Goal: Task Accomplishment & Management: Use online tool/utility

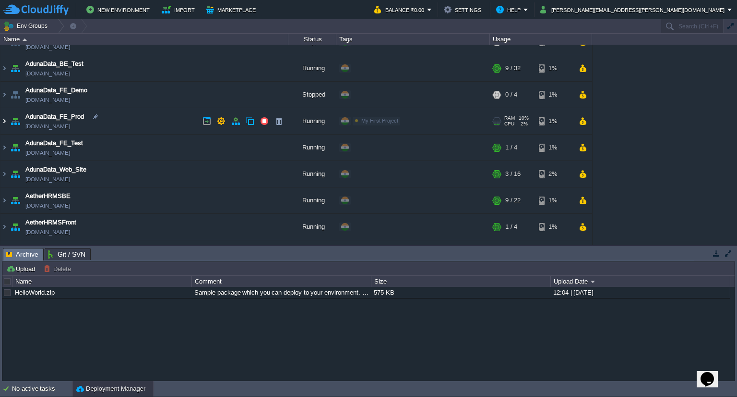
scroll to position [50, 0]
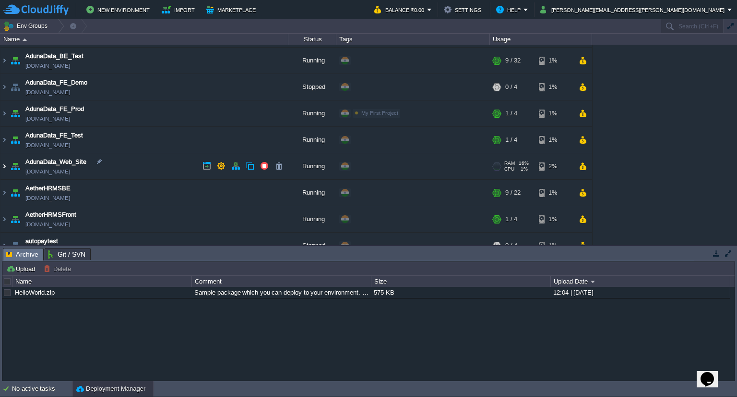
click at [4, 166] on img at bounding box center [4, 166] width 8 height 26
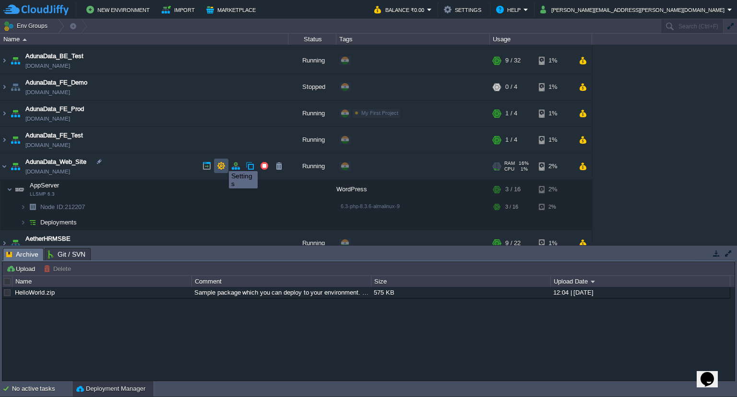
click at [222, 162] on button "button" at bounding box center [221, 165] width 9 height 9
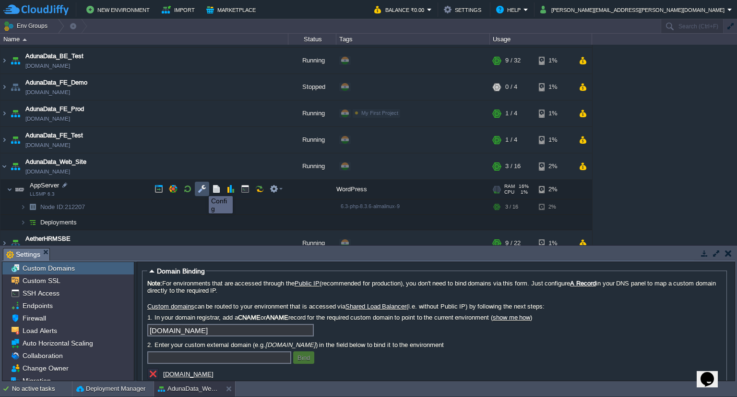
click at [202, 187] on button "button" at bounding box center [202, 188] width 9 height 9
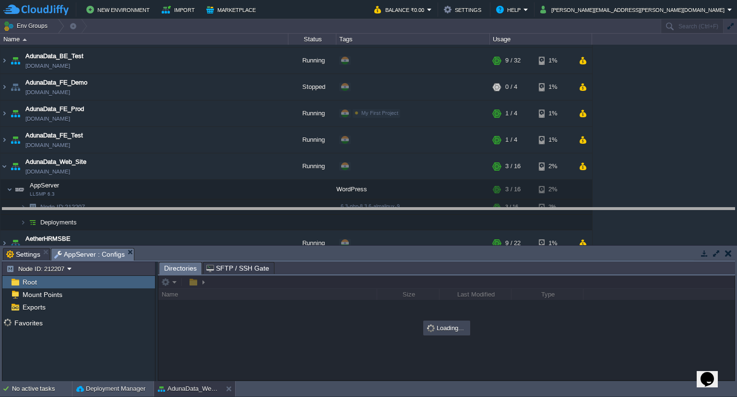
drag, startPoint x: 203, startPoint y: 255, endPoint x: 209, endPoint y: 215, distance: 40.8
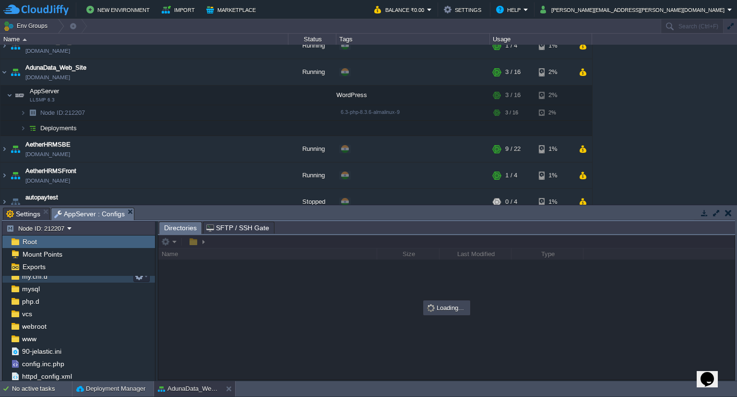
scroll to position [94, 0]
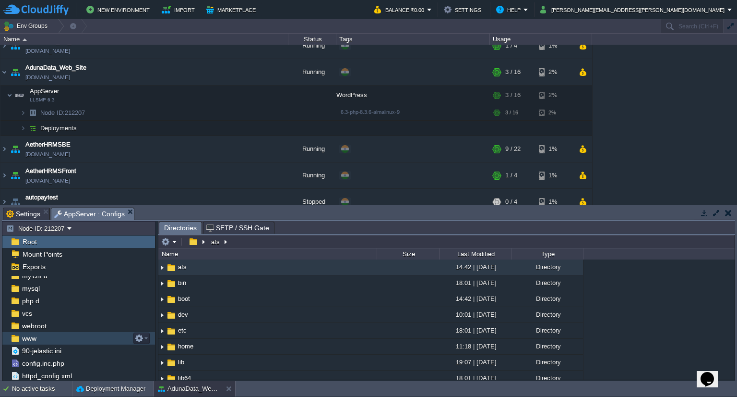
click at [45, 337] on div "www" at bounding box center [78, 338] width 153 height 12
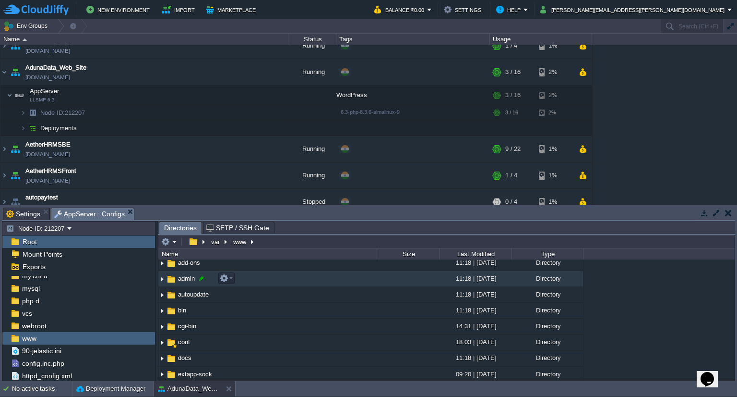
scroll to position [36, 0]
click at [184, 276] on span "admin" at bounding box center [187, 278] width 20 height 8
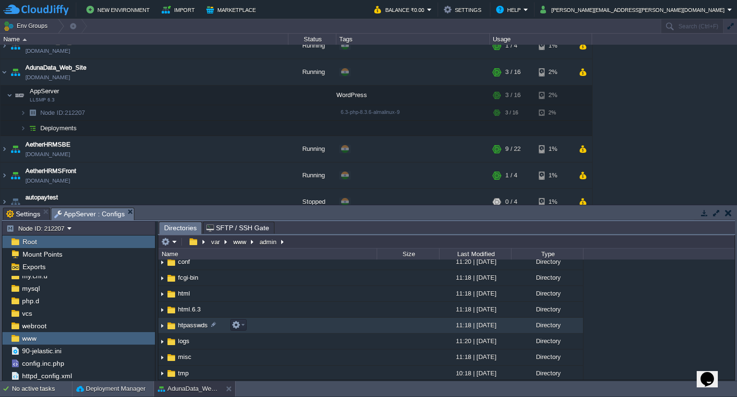
scroll to position [0, 0]
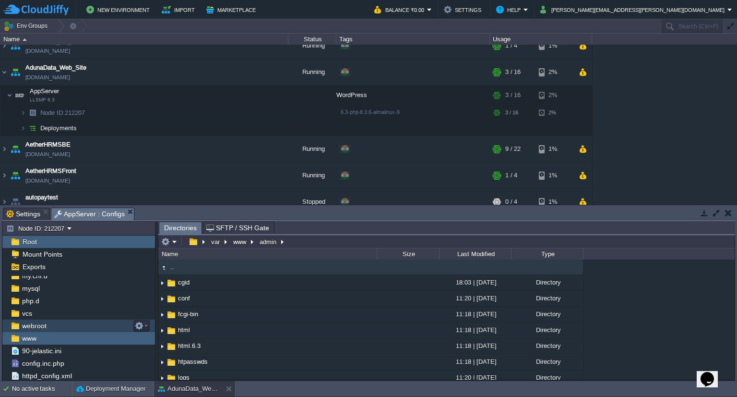
click at [26, 326] on span "webroot" at bounding box center [34, 325] width 28 height 9
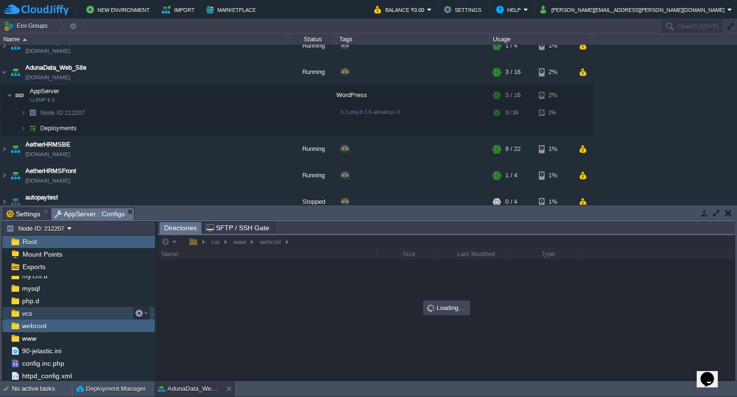
click at [33, 313] on div "vcs" at bounding box center [78, 313] width 153 height 12
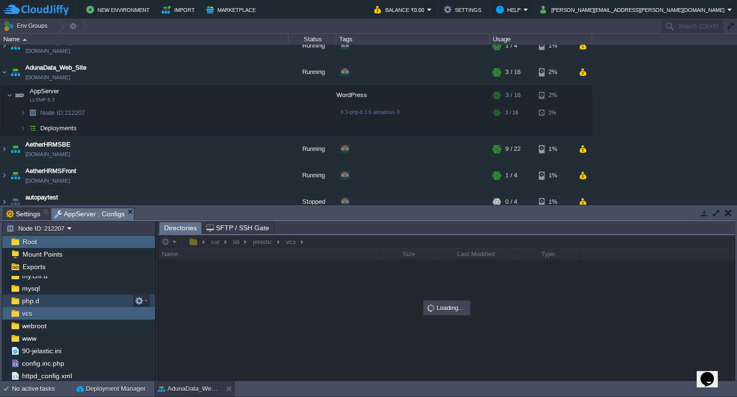
click at [38, 295] on div "php.d" at bounding box center [78, 300] width 153 height 12
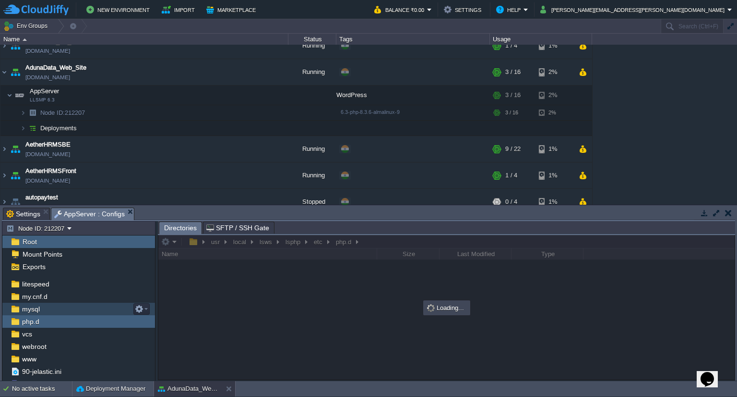
scroll to position [67, 0]
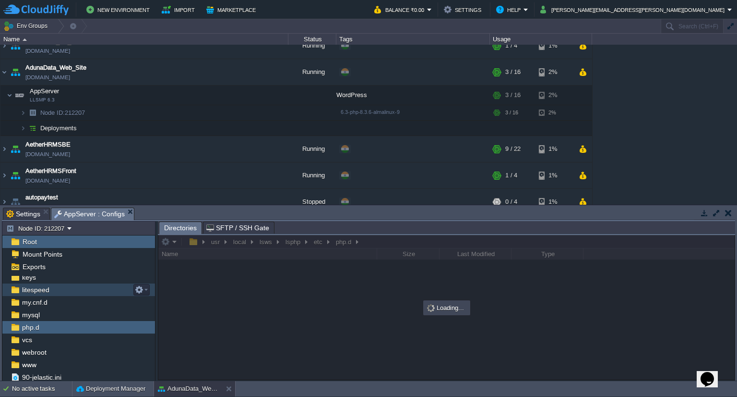
click at [38, 288] on span "litespeed" at bounding box center [35, 289] width 31 height 9
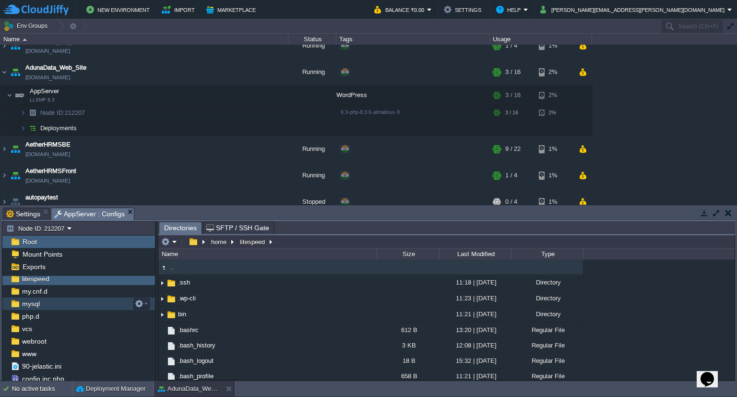
scroll to position [84, 0]
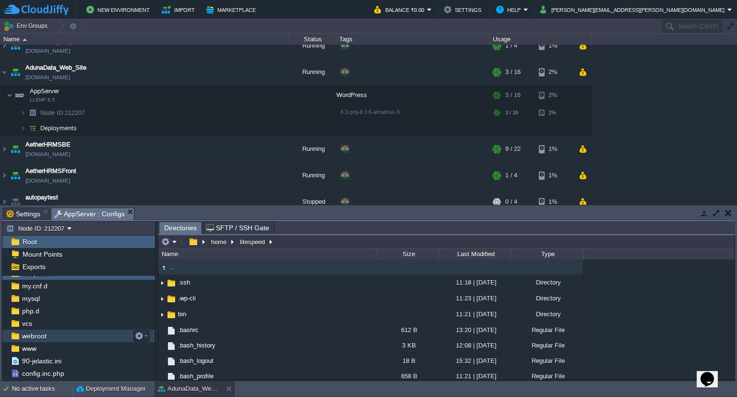
click at [40, 333] on span "webroot" at bounding box center [34, 335] width 28 height 9
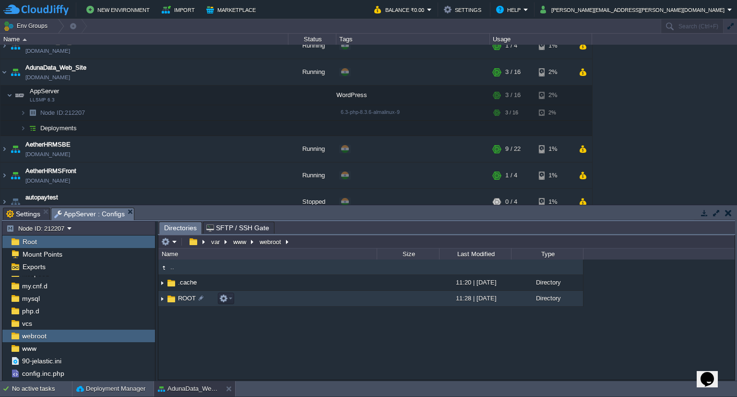
click at [180, 302] on span "ROOT" at bounding box center [187, 298] width 21 height 8
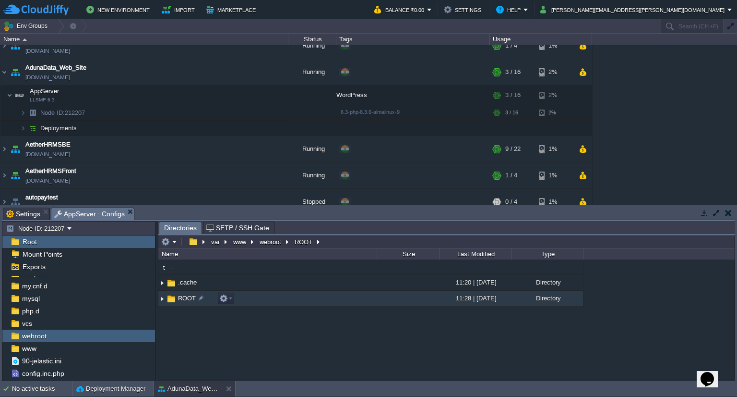
click at [180, 302] on span "ROOT" at bounding box center [187, 298] width 21 height 8
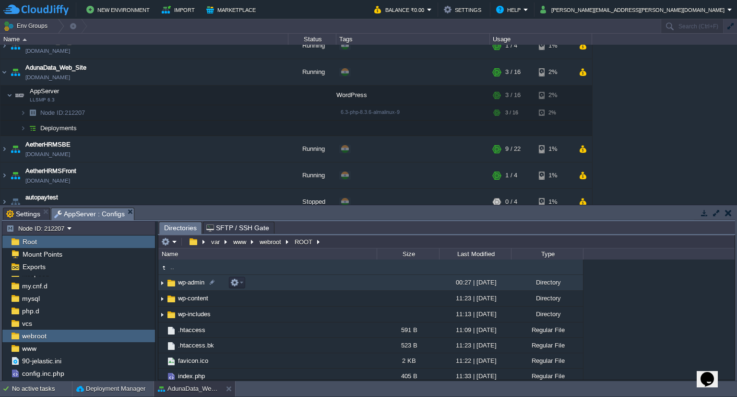
click at [187, 287] on td "wp-admin" at bounding box center [267, 283] width 218 height 16
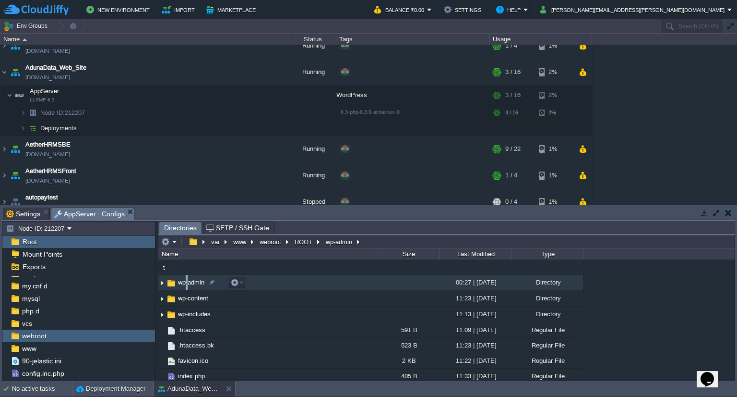
click at [187, 287] on td "wp-admin" at bounding box center [267, 283] width 218 height 16
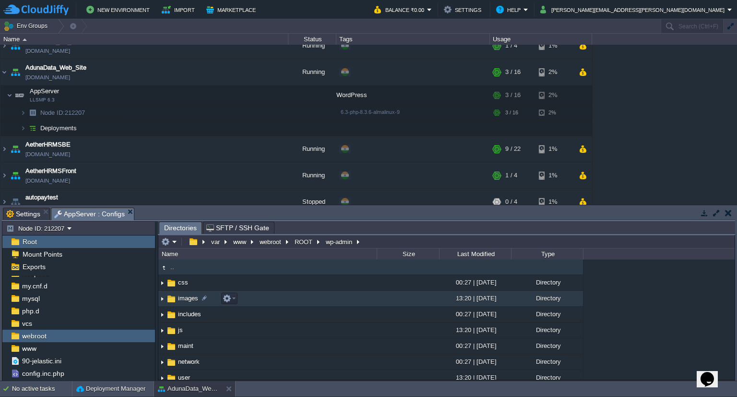
click at [177, 299] on span "images" at bounding box center [188, 298] width 23 height 8
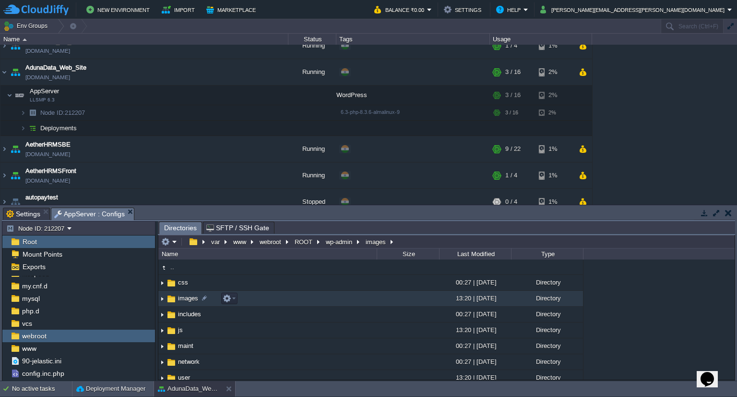
click at [177, 299] on span "images" at bounding box center [188, 298] width 23 height 8
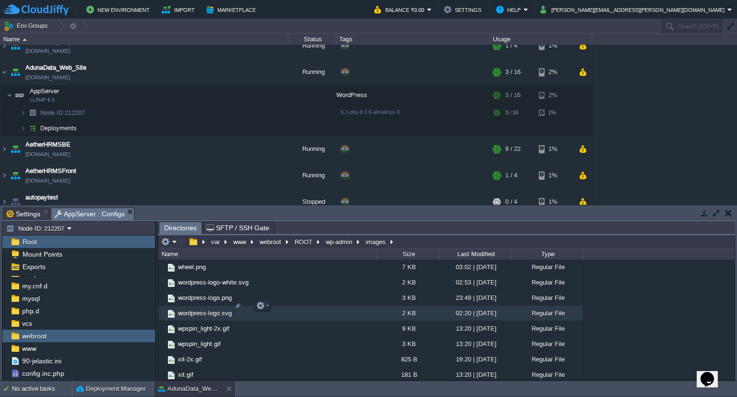
scroll to position [1086, 0]
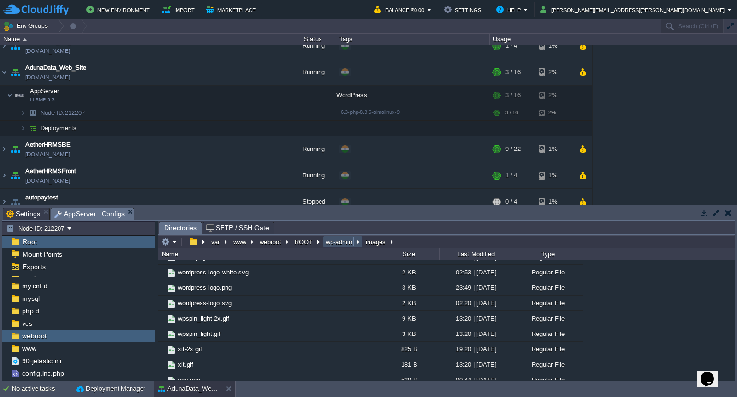
click at [337, 241] on button "wp-admin" at bounding box center [340, 241] width 30 height 9
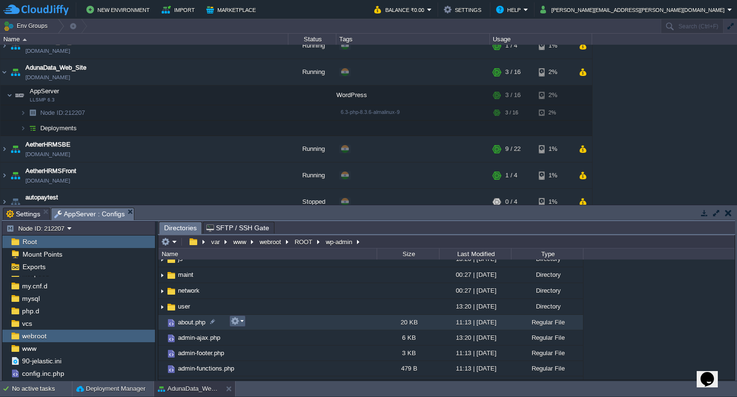
scroll to position [0, 0]
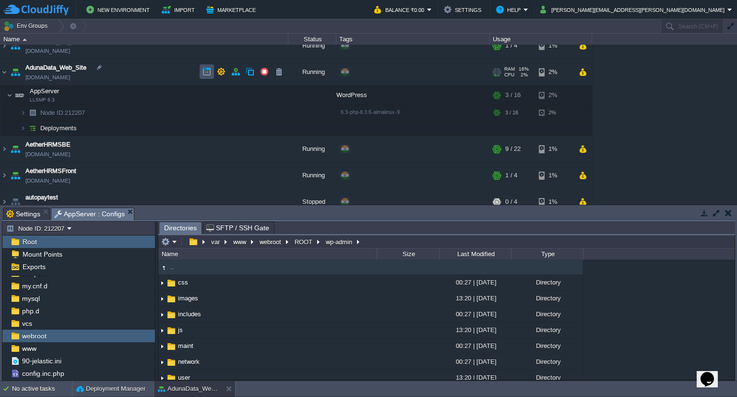
click at [203, 71] on button "button" at bounding box center [207, 71] width 9 height 9
click at [304, 239] on button "ROOT" at bounding box center [304, 241] width 22 height 9
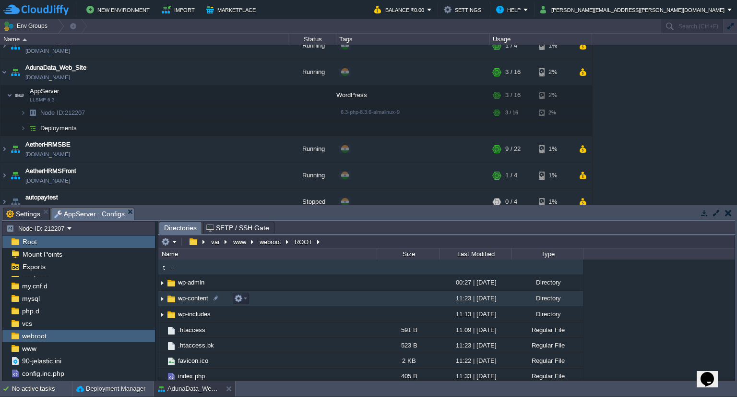
click at [190, 300] on span "wp-content" at bounding box center [193, 298] width 33 height 8
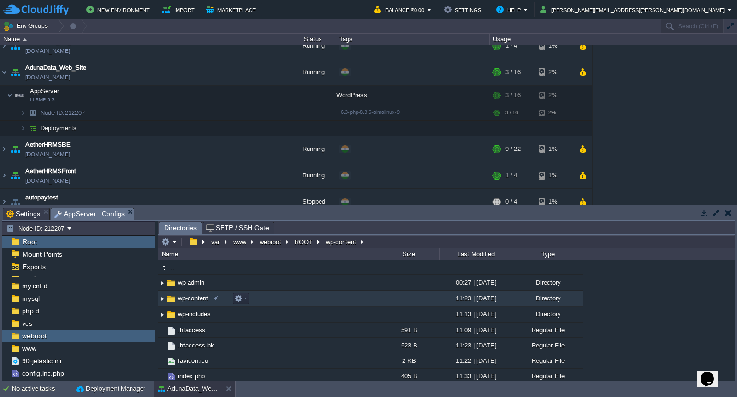
click at [190, 300] on span "wp-content" at bounding box center [193, 298] width 33 height 8
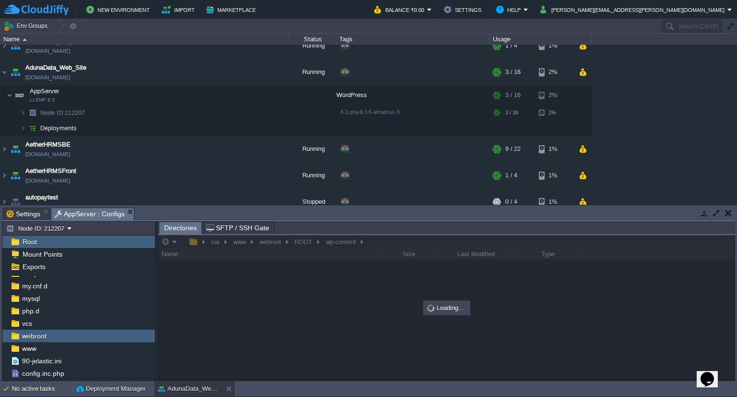
click at [300, 239] on div at bounding box center [446, 307] width 577 height 145
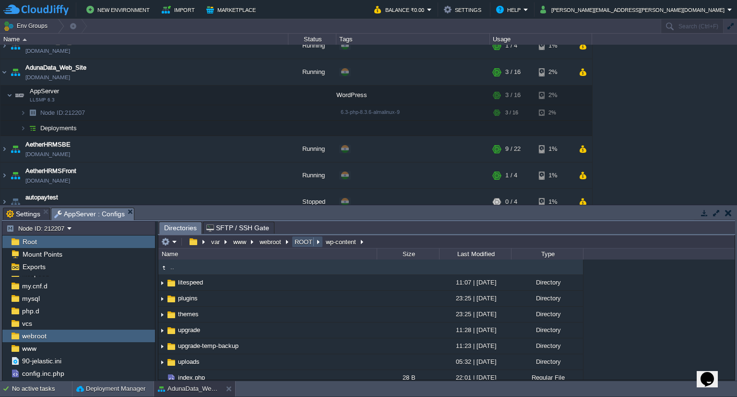
click at [302, 239] on button "ROOT" at bounding box center [304, 241] width 22 height 9
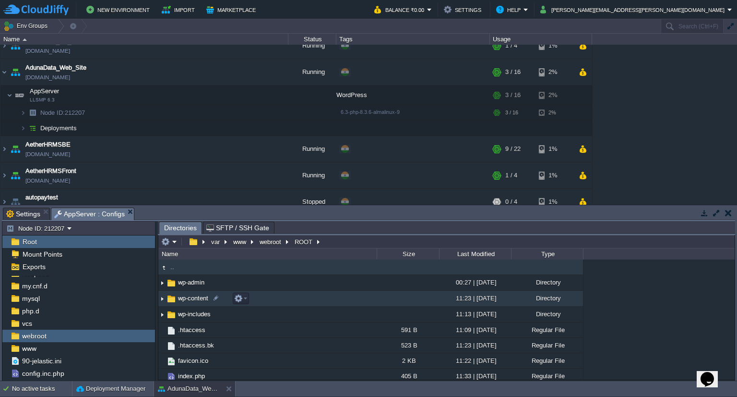
click at [186, 296] on span "wp-content" at bounding box center [193, 298] width 33 height 8
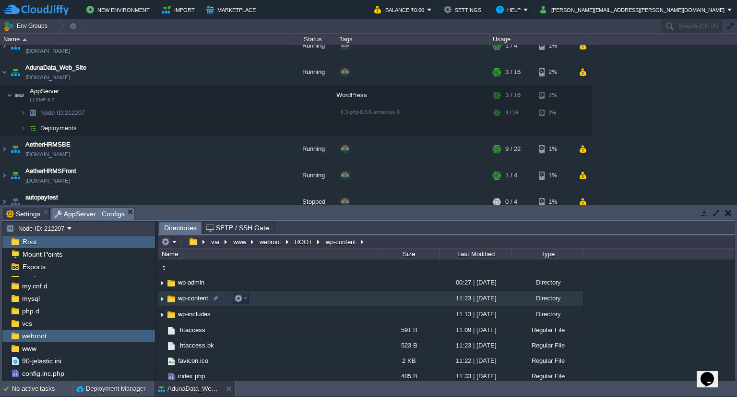
click at [186, 296] on span "wp-content" at bounding box center [193, 298] width 33 height 8
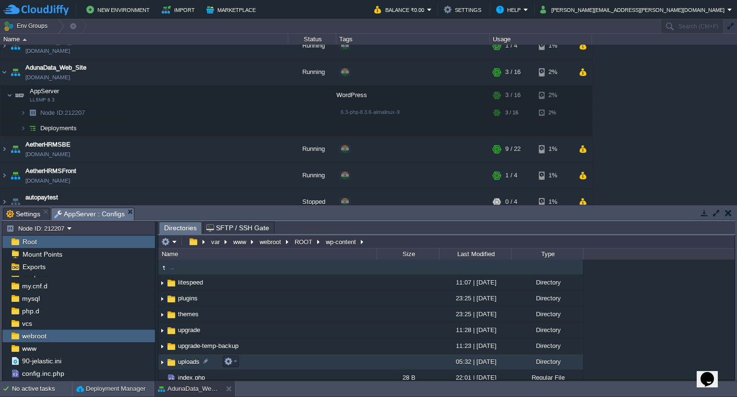
click at [184, 360] on span "uploads" at bounding box center [189, 361] width 24 height 8
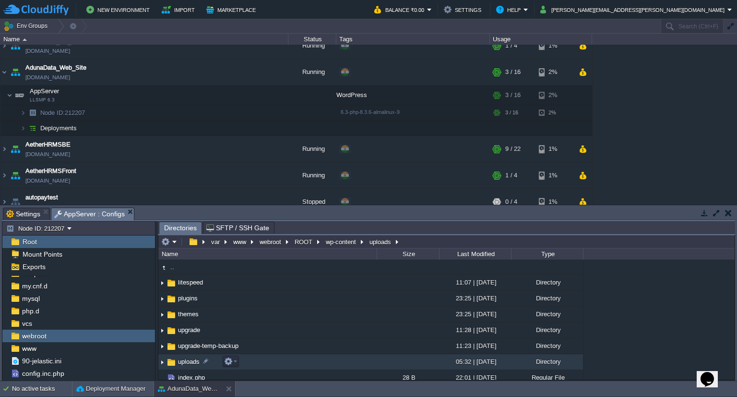
click at [184, 360] on span "uploads" at bounding box center [189, 361] width 24 height 8
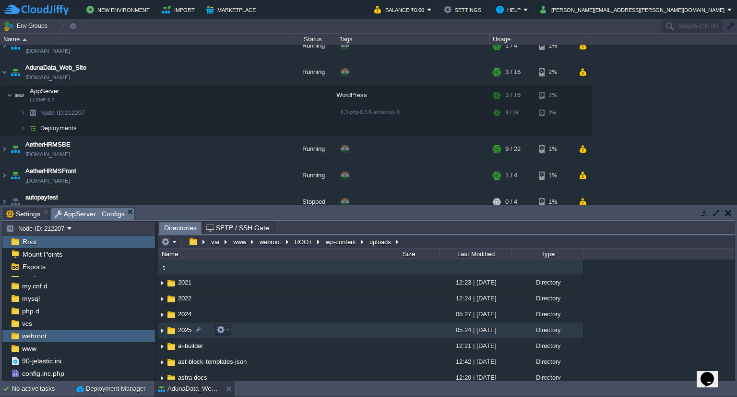
click at [175, 328] on img at bounding box center [171, 330] width 11 height 11
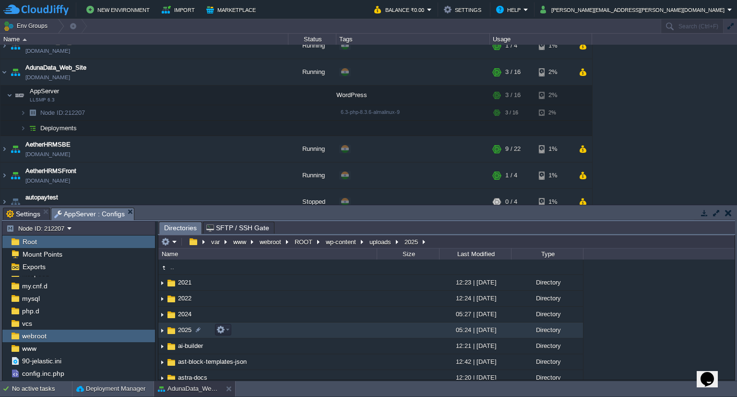
click at [175, 328] on img at bounding box center [171, 330] width 11 height 11
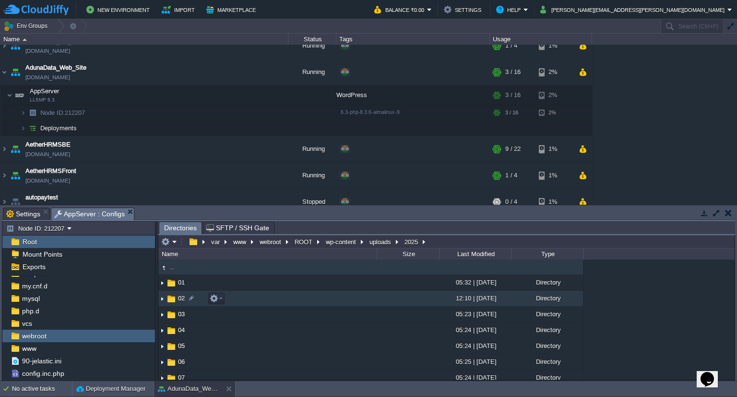
click at [178, 300] on span "02" at bounding box center [182, 298] width 10 height 8
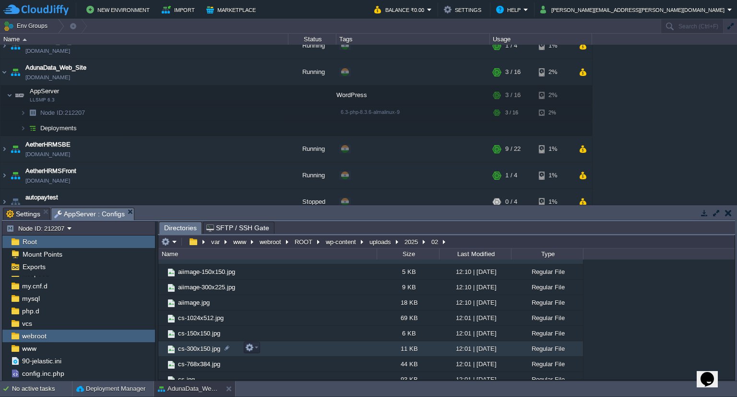
scroll to position [48, 0]
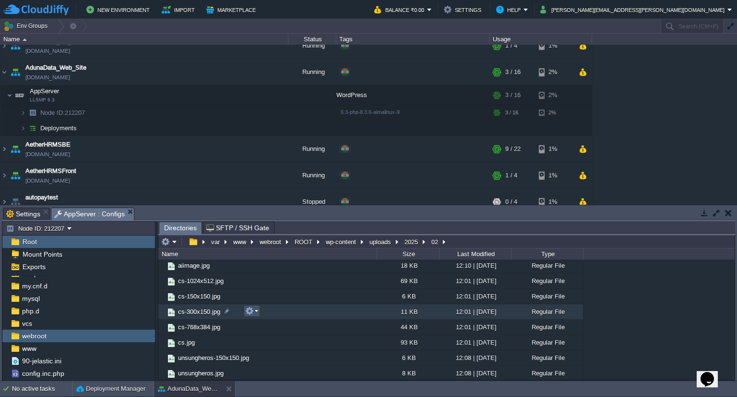
click at [253, 311] on button "button" at bounding box center [249, 310] width 9 height 9
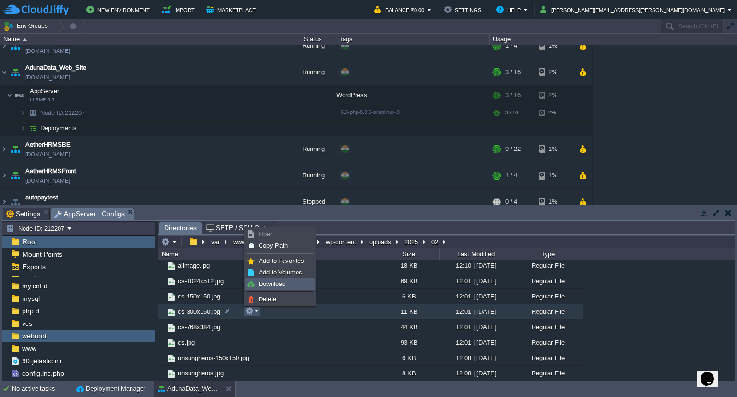
click at [263, 283] on span "Download" at bounding box center [272, 283] width 27 height 7
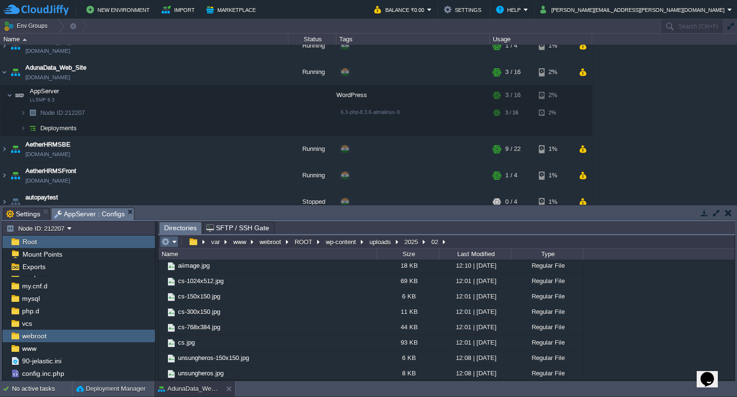
click at [172, 242] on em at bounding box center [169, 241] width 16 height 9
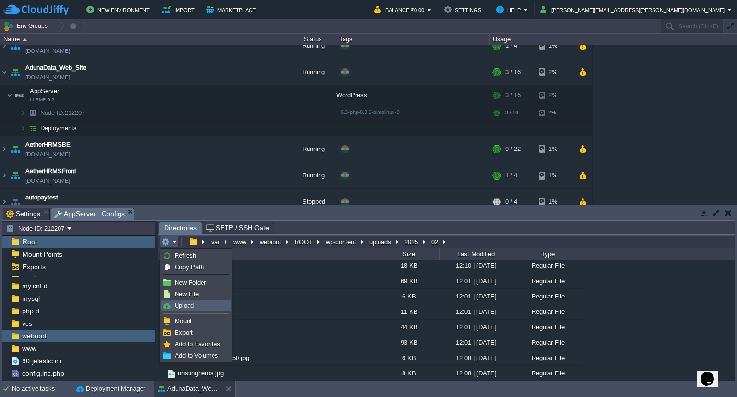
click at [181, 303] on span "Upload" at bounding box center [184, 305] width 19 height 7
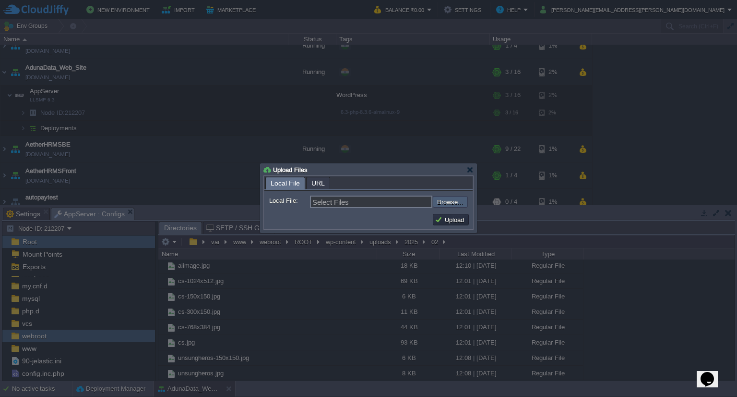
click at [445, 200] on input "file" at bounding box center [407, 202] width 121 height 12
type input "C:\fakepath\cs-300x150.webp"
type input "cs-300x150.webp"
click at [457, 223] on button "Upload" at bounding box center [451, 219] width 32 height 9
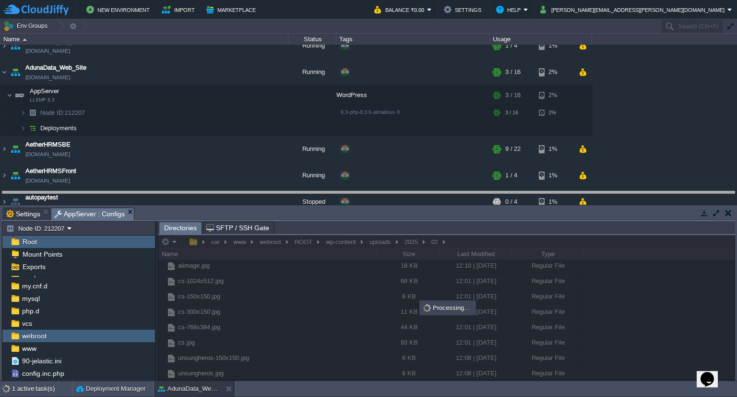
drag, startPoint x: 374, startPoint y: 213, endPoint x: 370, endPoint y: 161, distance: 52.5
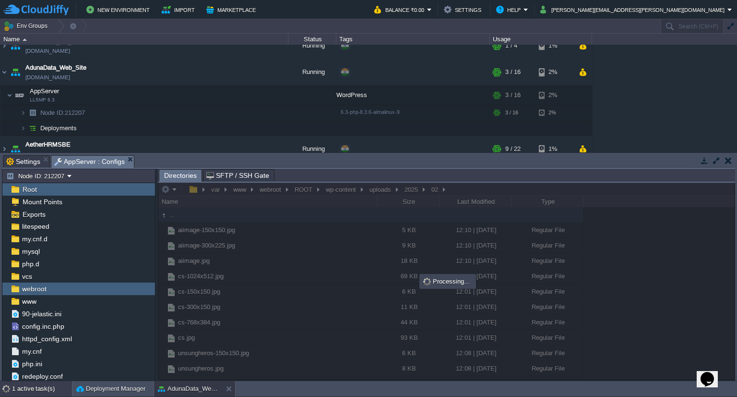
click at [44, 386] on div "1 active task(s)" at bounding box center [42, 388] width 60 height 15
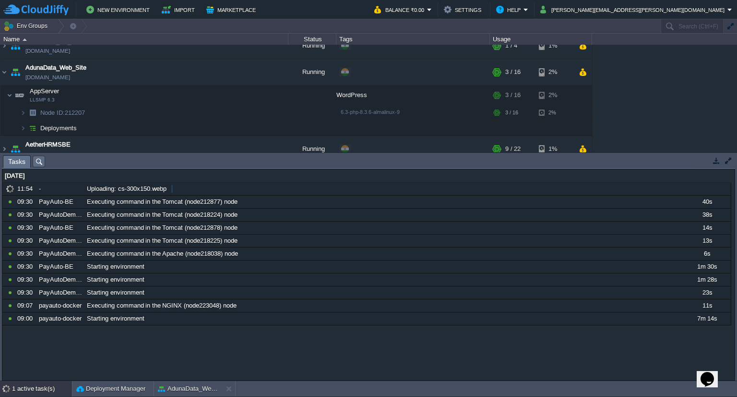
click at [417, 342] on div "[DATE] 370499 11:54 - Uploading: cs-300x150.webp 1758738600000 10978287 09:30 P…" at bounding box center [368, 274] width 733 height 211
click at [187, 383] on div "AdunaData_Web_Site" at bounding box center [188, 388] width 68 height 15
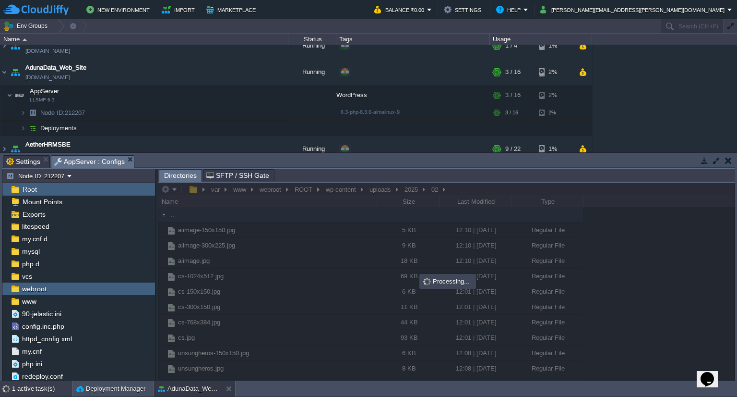
click at [14, 389] on div "1 active task(s)" at bounding box center [42, 388] width 60 height 15
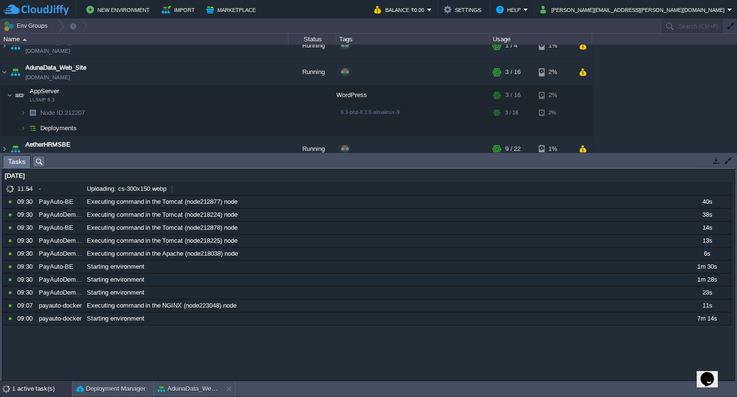
click at [14, 389] on div "1 active task(s)" at bounding box center [42, 388] width 60 height 15
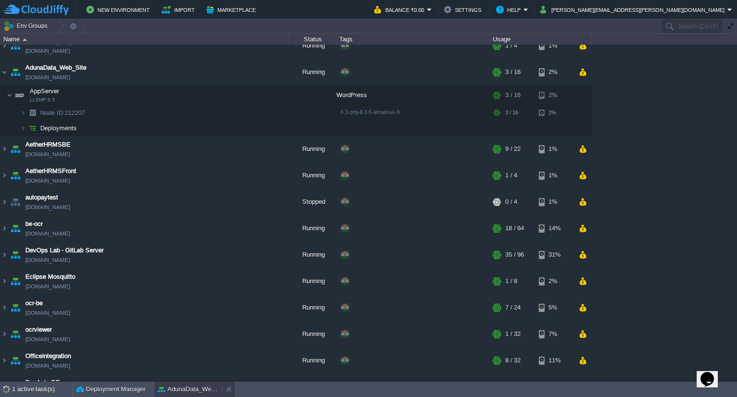
click at [186, 390] on button "AdunaData_Web_Site" at bounding box center [188, 389] width 60 height 10
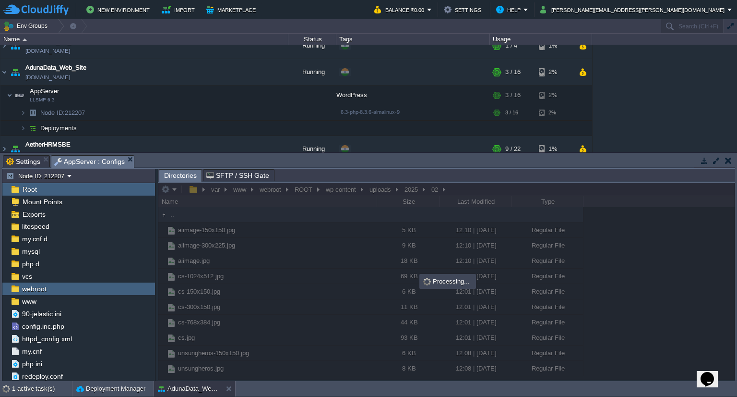
click at [246, 282] on div at bounding box center [446, 280] width 577 height 197
click at [27, 382] on div "1 active task(s)" at bounding box center [42, 388] width 60 height 15
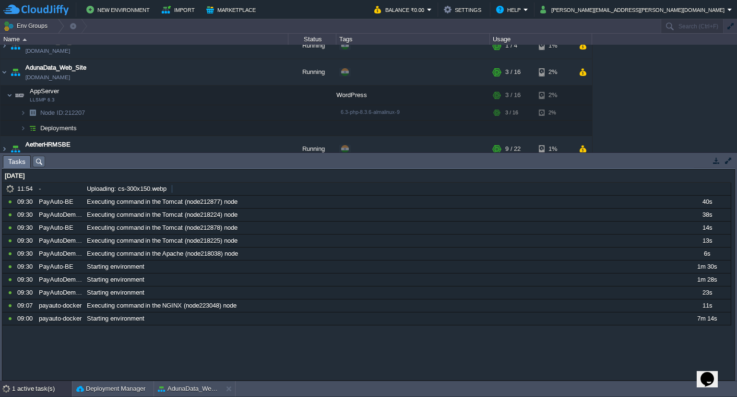
click at [27, 382] on div "1 active task(s)" at bounding box center [42, 388] width 60 height 15
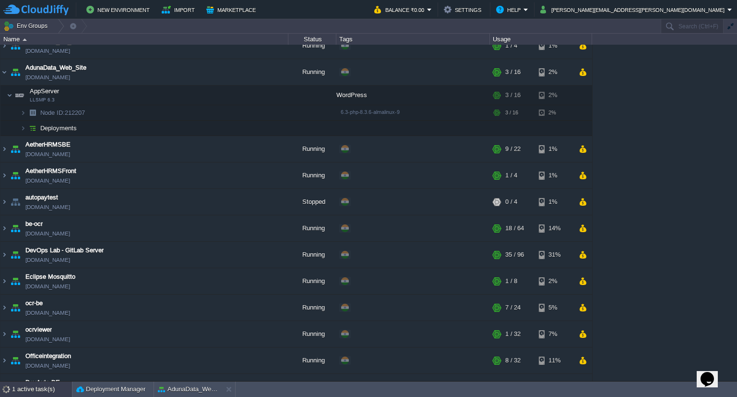
click at [27, 382] on div "1 active task(s)" at bounding box center [42, 388] width 60 height 15
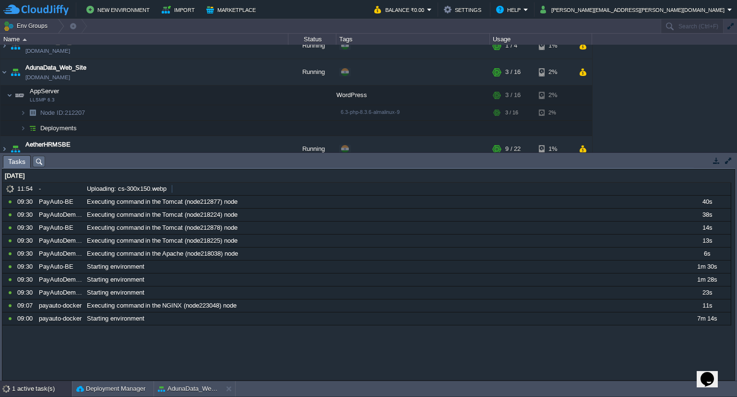
click at [118, 335] on div "[DATE] 370499 11:54 - Uploading: cs-300x150.webp 1758738600000 10978287 09:30 P…" at bounding box center [368, 274] width 733 height 211
click at [117, 334] on div "[DATE] 370499 11:54 - Uploading: cs-300x150.webp 1758738600000 10978287 09:30 P…" at bounding box center [368, 274] width 733 height 211
click at [125, 351] on div "[DATE] 370499 11:54 - Uploading: cs-300x150.webp 1758738600000 10978287 09:30 P…" at bounding box center [368, 274] width 733 height 211
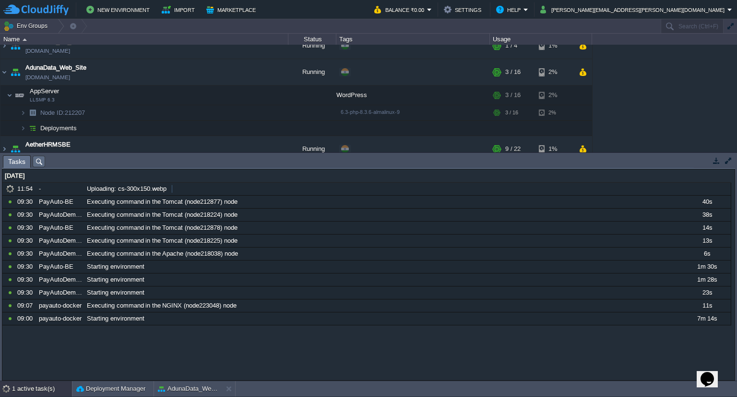
click at [125, 351] on div "[DATE] 370499 11:54 - Uploading: cs-300x150.webp 1758738600000 10978287 09:30 P…" at bounding box center [368, 274] width 733 height 211
click at [278, 93] on em at bounding box center [276, 94] width 13 height 9
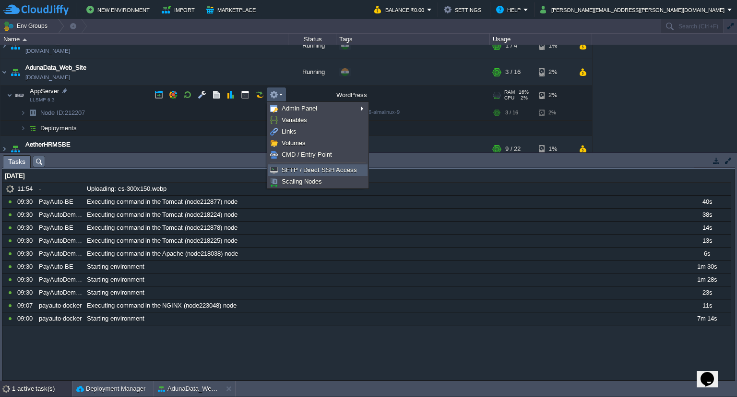
click at [292, 171] on span "SFTP / Direct SSH Access" at bounding box center [319, 169] width 75 height 7
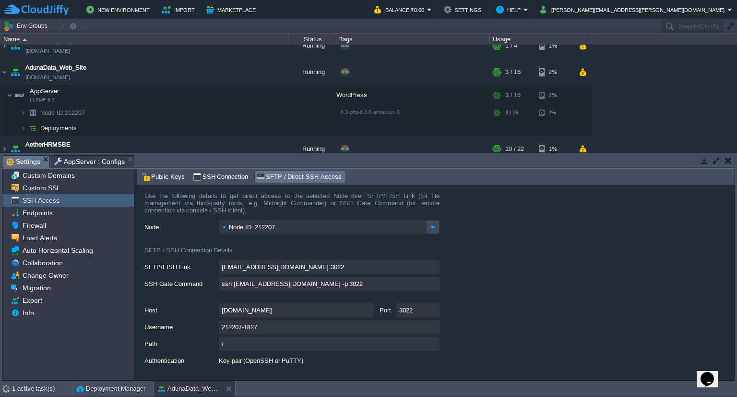
click at [474, 304] on div "[DOMAIN_NAME] Port 3022" at bounding box center [440, 310] width 591 height 14
click at [368, 311] on input "[DOMAIN_NAME]" at bounding box center [296, 310] width 155 height 14
click at [434, 327] on input "212207-1827" at bounding box center [329, 327] width 221 height 14
type textarea "212207-1827"
click at [190, 389] on button "AdunaData_Web_Site" at bounding box center [188, 389] width 60 height 10
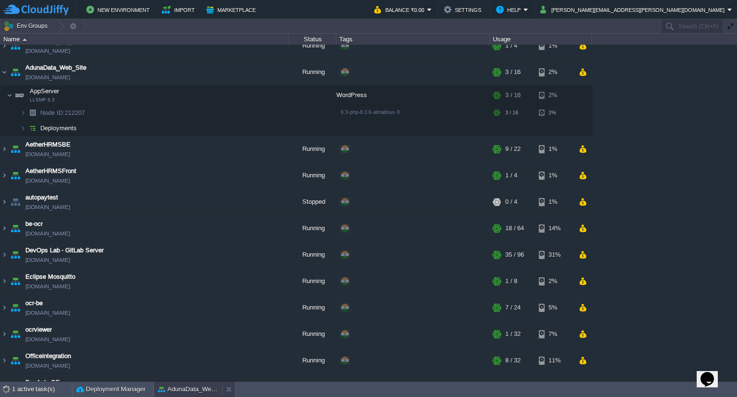
click at [190, 389] on button "AdunaData_Web_Site" at bounding box center [188, 389] width 60 height 10
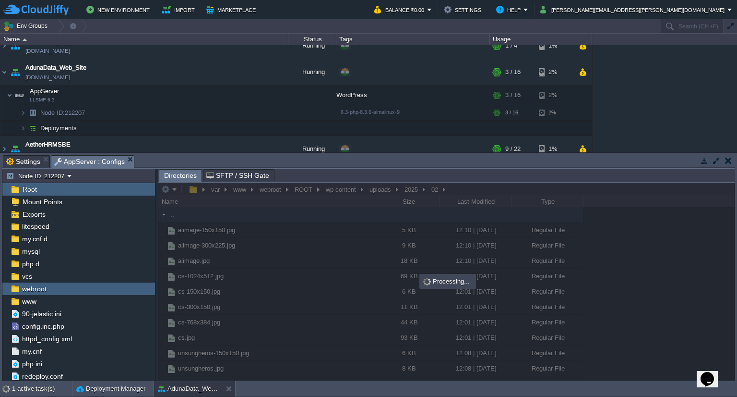
click at [80, 160] on span "AppServer : Configs" at bounding box center [89, 162] width 71 height 12
click at [191, 299] on div at bounding box center [446, 280] width 577 height 197
